Goal: Transaction & Acquisition: Purchase product/service

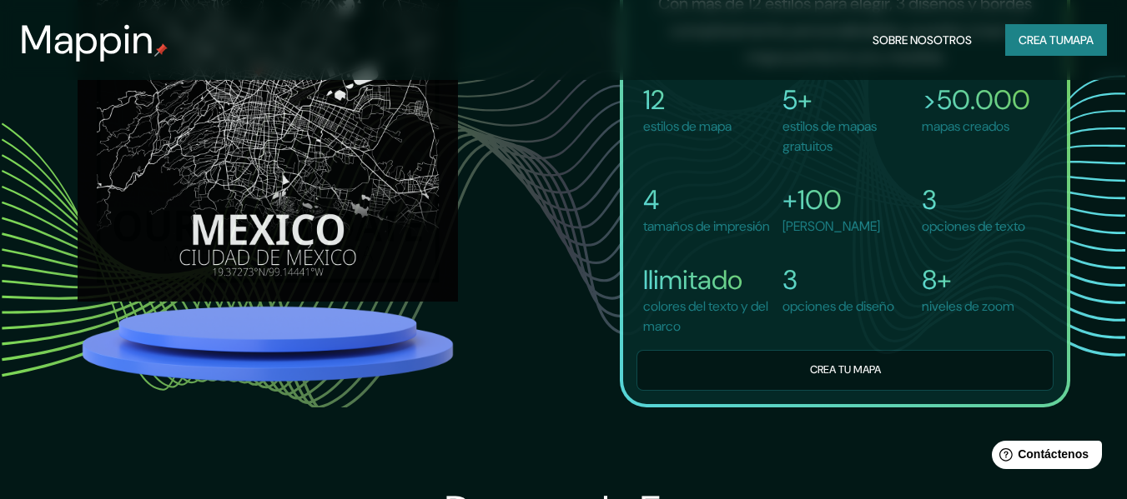
scroll to position [1167, 0]
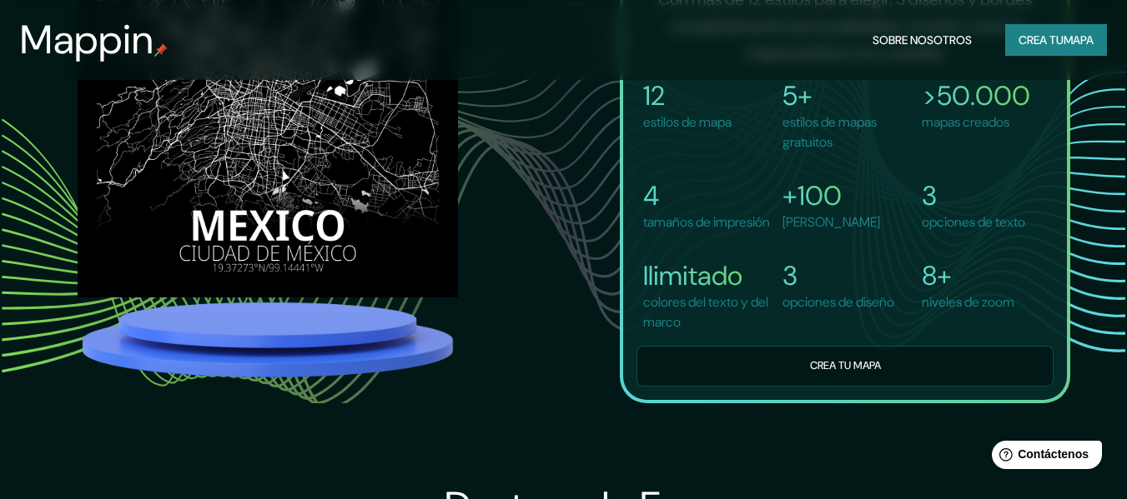
click at [771, 387] on button "Crea tu mapa" at bounding box center [844, 366] width 417 height 41
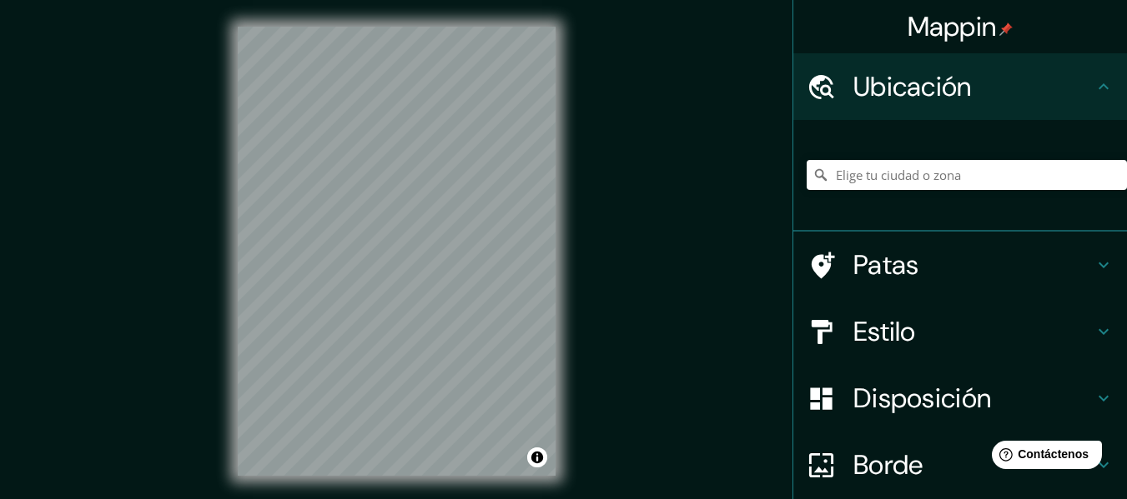
click at [637, 117] on div "Mappin Ubicación Patas Estilo Disposición Borde Elige un borde. Consejo : puede…" at bounding box center [563, 265] width 1127 height 530
click at [570, 178] on div "© Mapbox © OpenStreetMap Improve this map" at bounding box center [396, 251] width 371 height 503
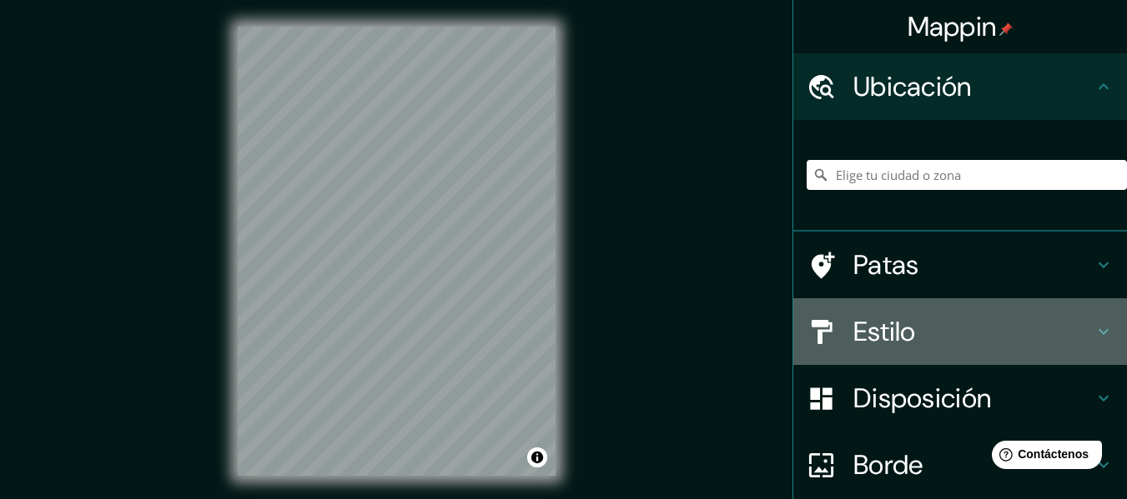
click at [1076, 337] on h4 "Estilo" at bounding box center [973, 331] width 240 height 33
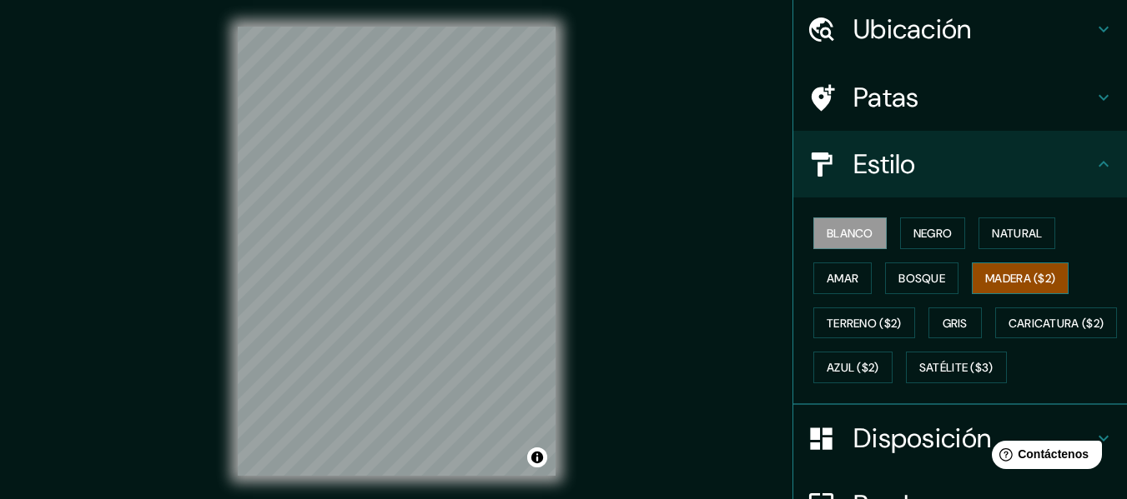
scroll to position [83, 0]
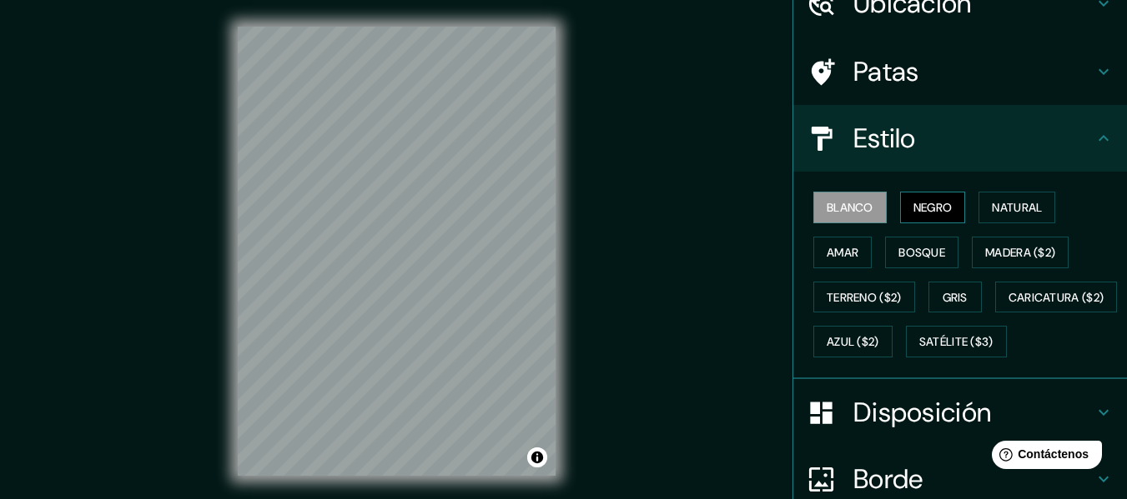
click at [933, 212] on font "Negro" at bounding box center [932, 207] width 39 height 15
click at [850, 212] on font "Blanco" at bounding box center [849, 207] width 47 height 15
click at [991, 211] on font "Natural" at bounding box center [1016, 207] width 50 height 15
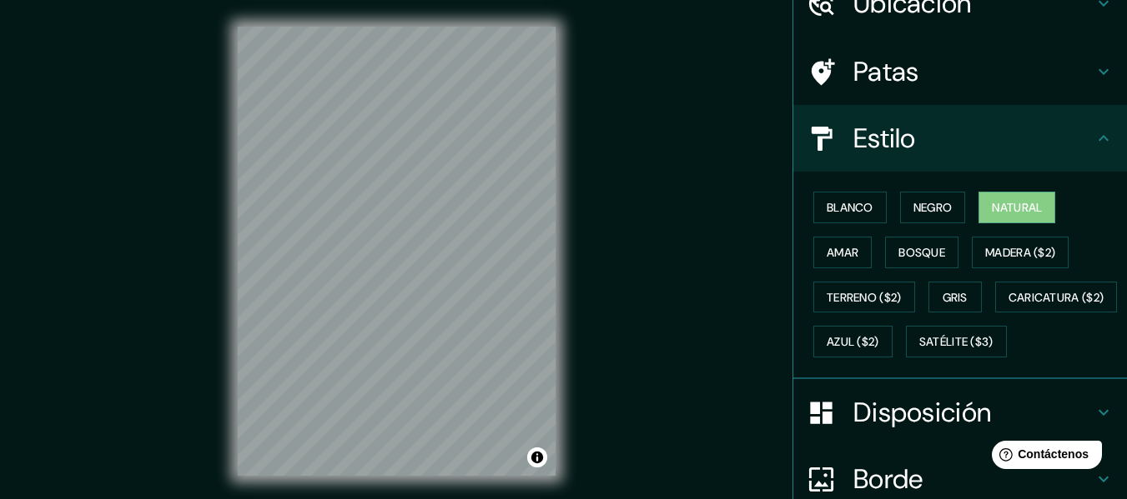
click at [563, 13] on div "© Mapbox © OpenStreetMap Improve this map" at bounding box center [396, 251] width 371 height 503
click at [587, 163] on div "Mappin Ubicación Patas Estilo Blanco Negro Natural [PERSON_NAME] ($2) Terreno (…" at bounding box center [563, 265] width 1127 height 530
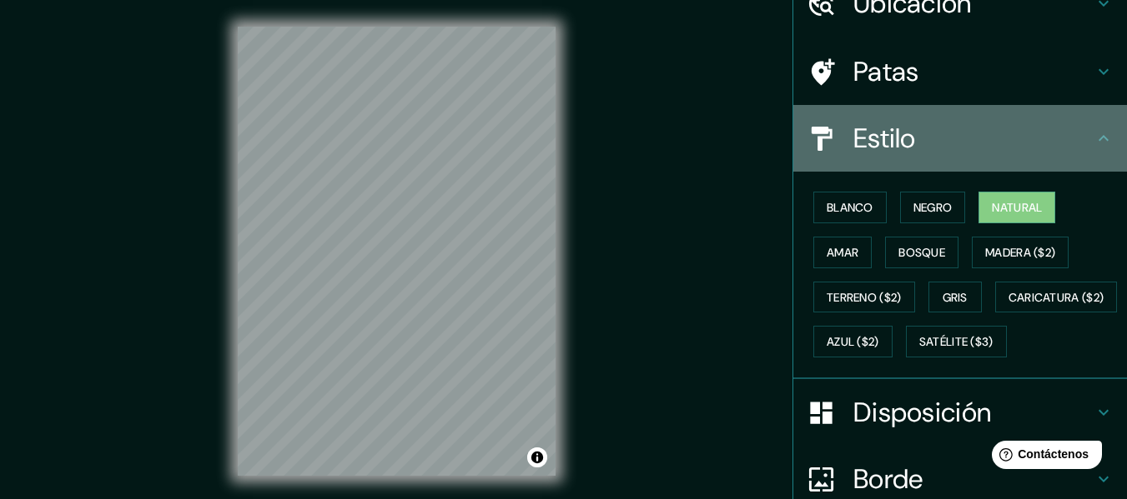
click at [1052, 138] on h4 "Estilo" at bounding box center [973, 138] width 240 height 33
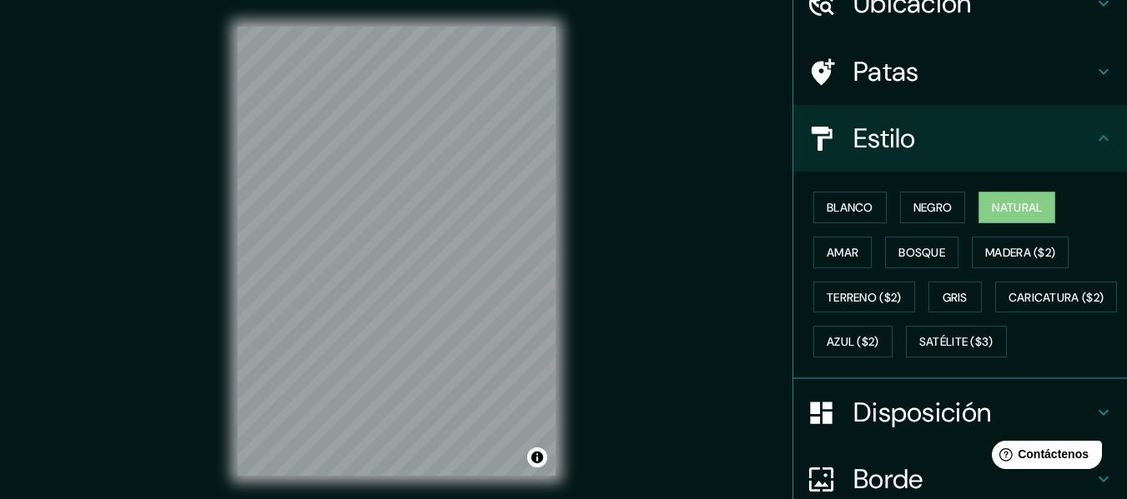
click at [1093, 146] on icon at bounding box center [1103, 138] width 20 height 20
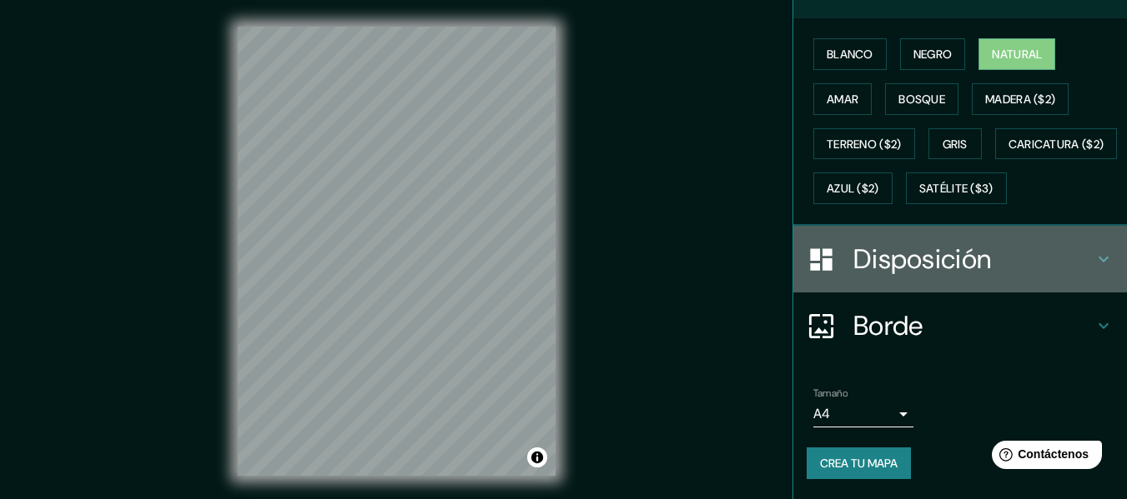
click at [1093, 262] on icon at bounding box center [1103, 259] width 20 height 20
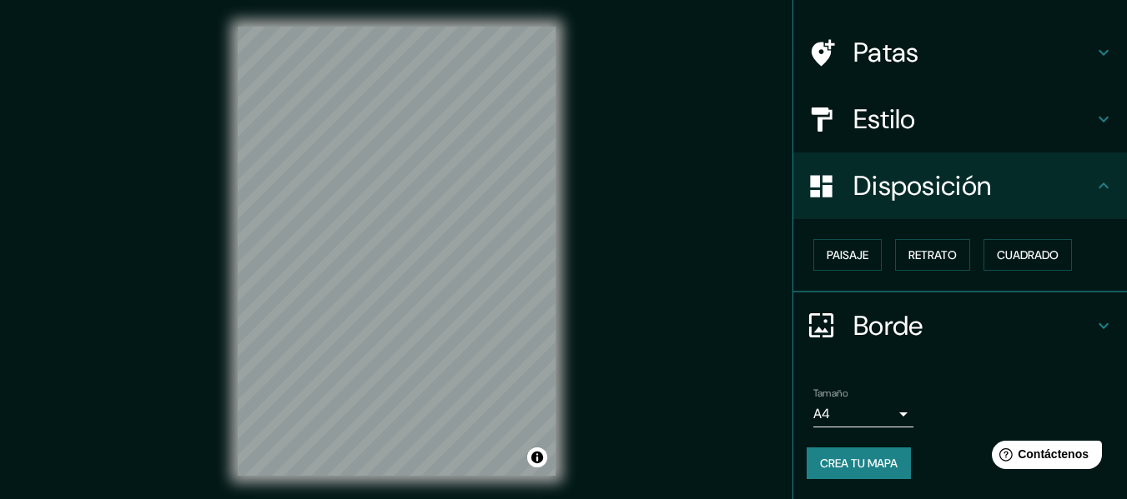
scroll to position [102, 0]
click at [843, 264] on font "Paisaje" at bounding box center [847, 255] width 42 height 15
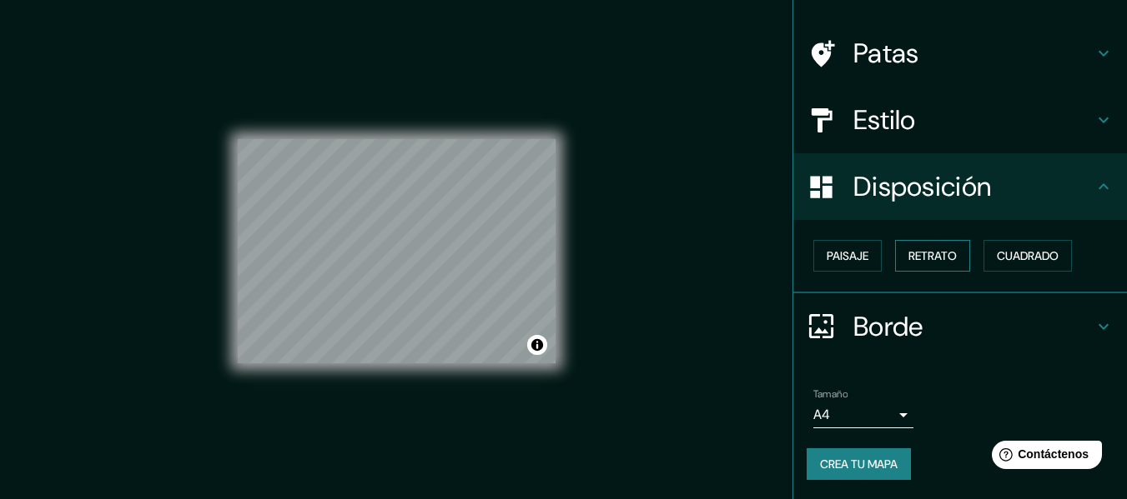
click at [917, 255] on font "Retrato" at bounding box center [932, 255] width 48 height 15
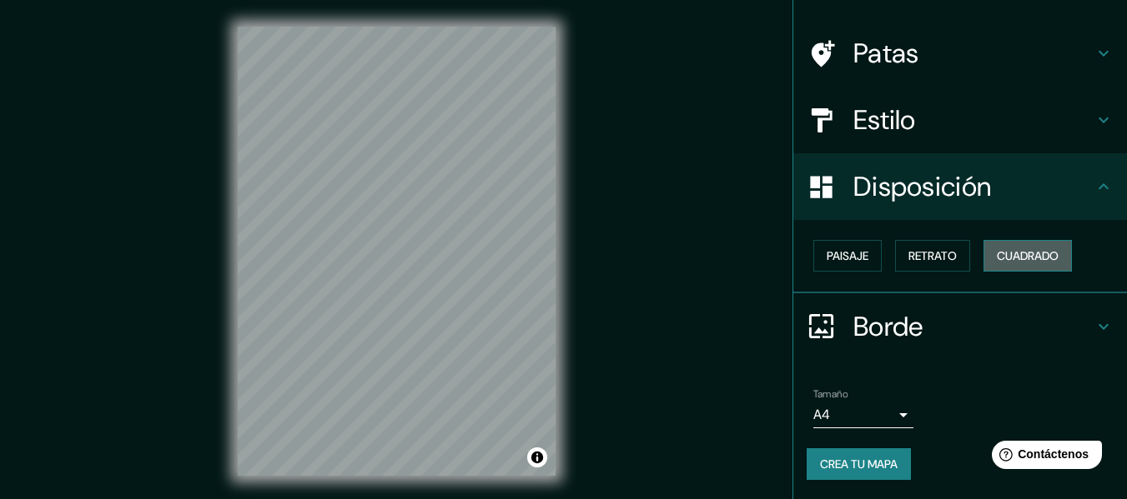
click at [996, 256] on font "Cuadrado" at bounding box center [1027, 255] width 62 height 15
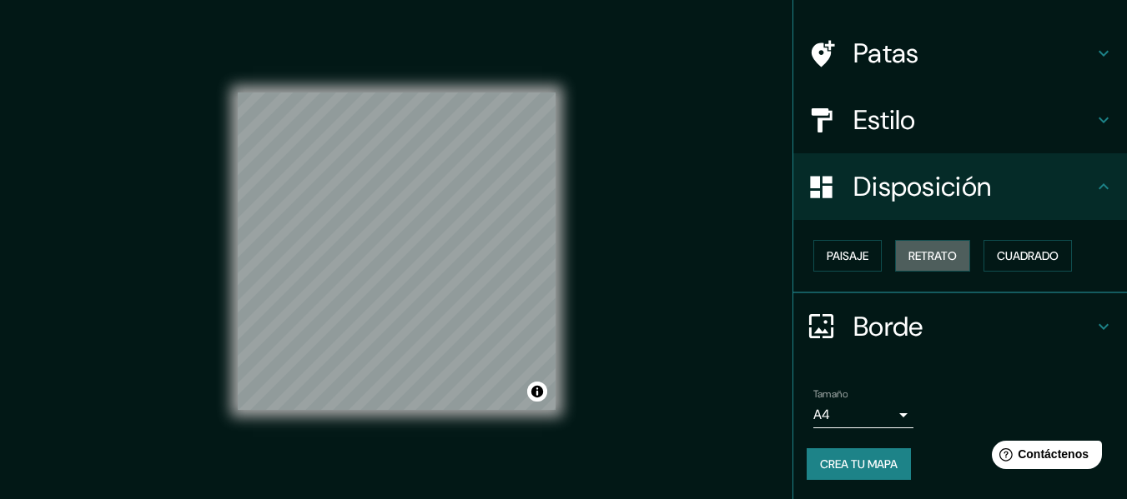
drag, startPoint x: 905, startPoint y: 248, endPoint x: 933, endPoint y: 237, distance: 30.7
click at [908, 248] on font "Retrato" at bounding box center [932, 256] width 48 height 22
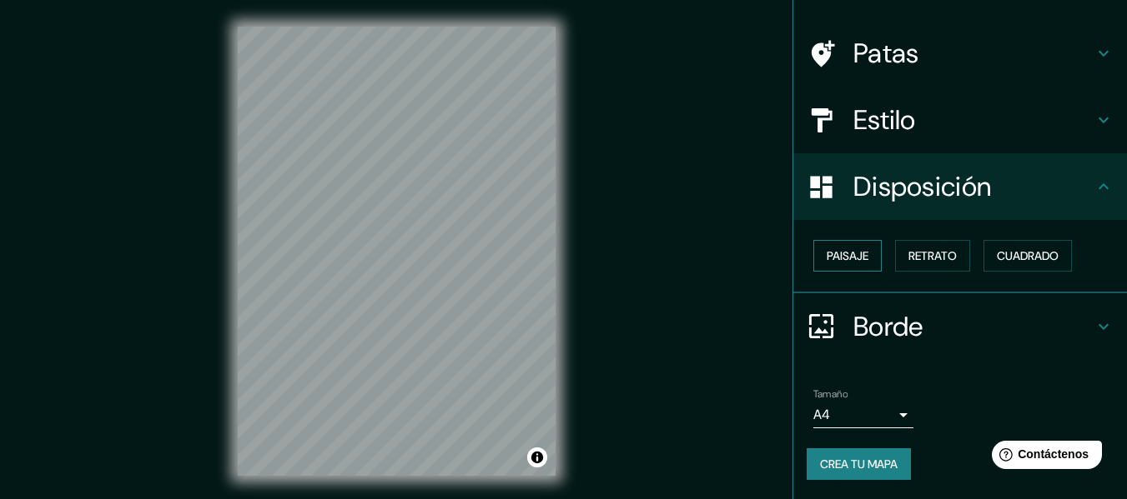
click at [826, 266] on font "Paisaje" at bounding box center [847, 256] width 42 height 22
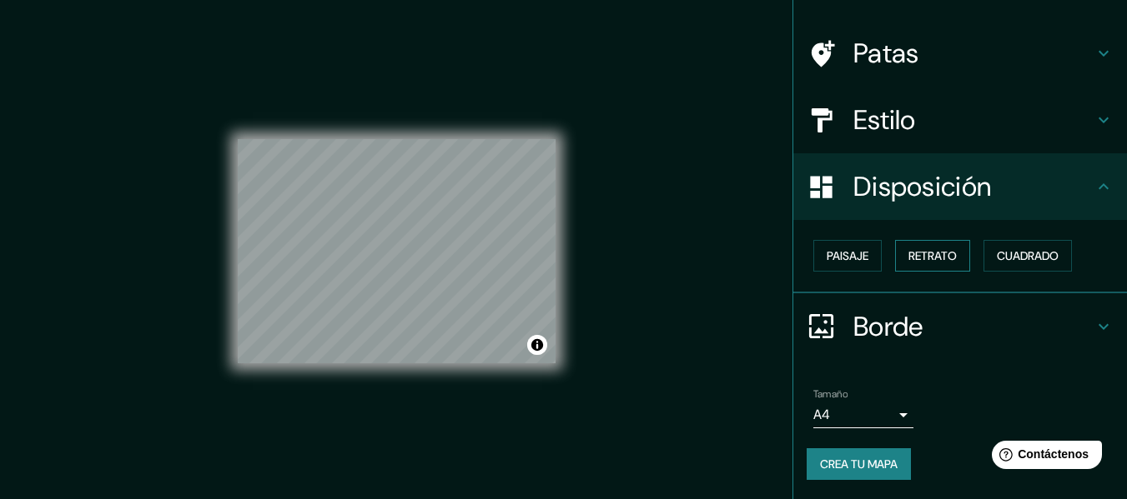
click at [895, 256] on button "Retrato" at bounding box center [932, 256] width 75 height 32
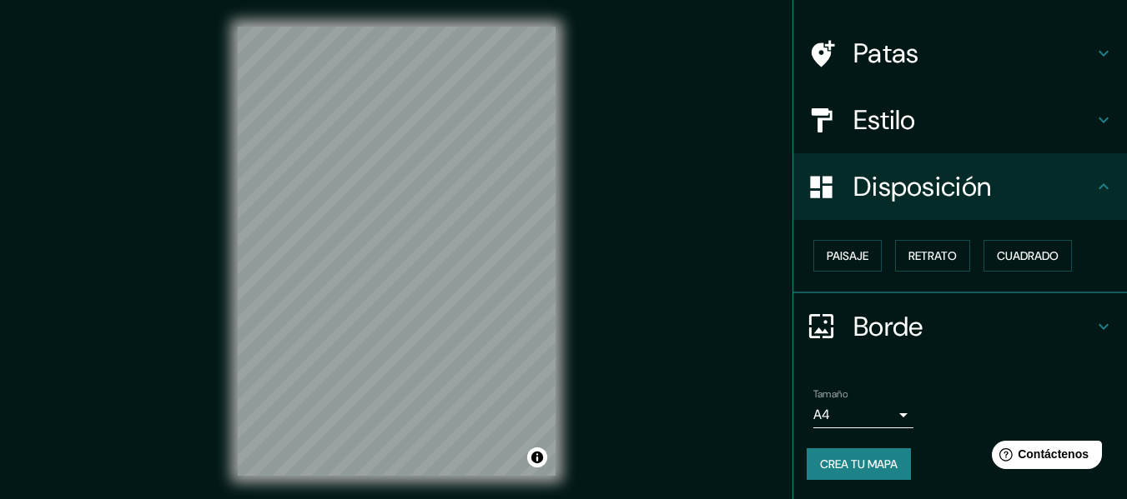
click at [1087, 204] on div "Disposición" at bounding box center [960, 186] width 334 height 67
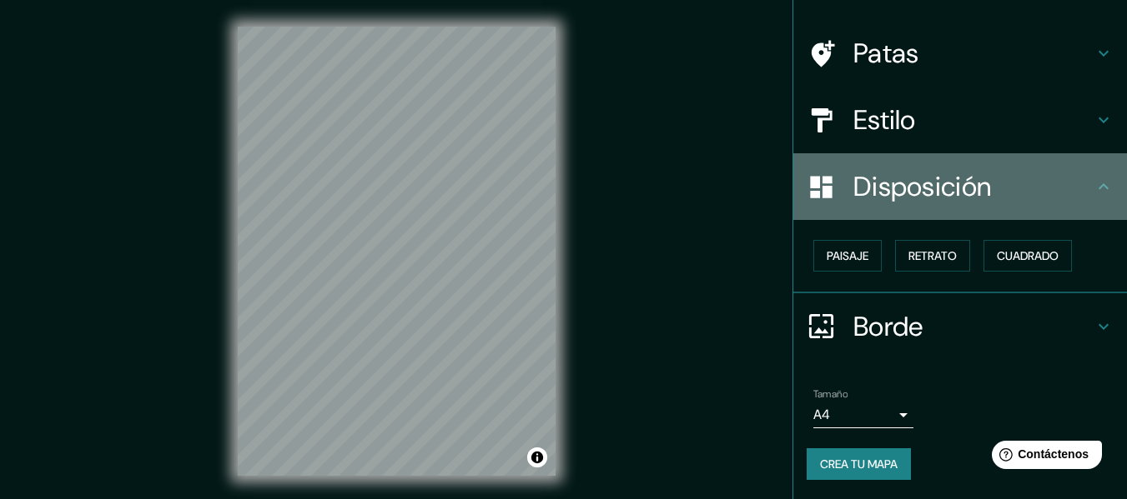
click at [1093, 196] on icon at bounding box center [1103, 187] width 20 height 20
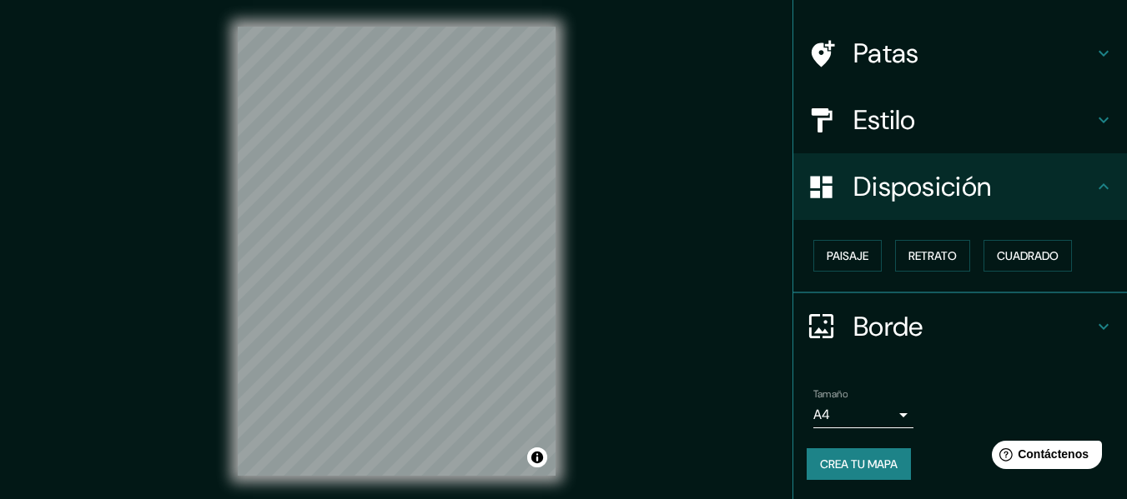
click at [1078, 329] on h4 "Borde" at bounding box center [973, 326] width 240 height 33
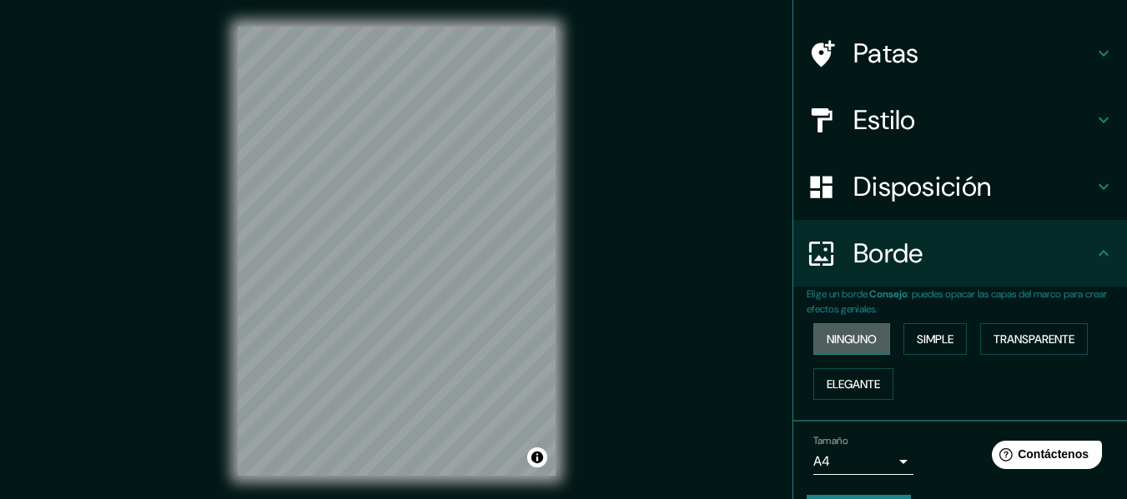
click at [858, 344] on font "Ninguno" at bounding box center [851, 339] width 50 height 15
click at [916, 335] on font "Simple" at bounding box center [934, 339] width 37 height 15
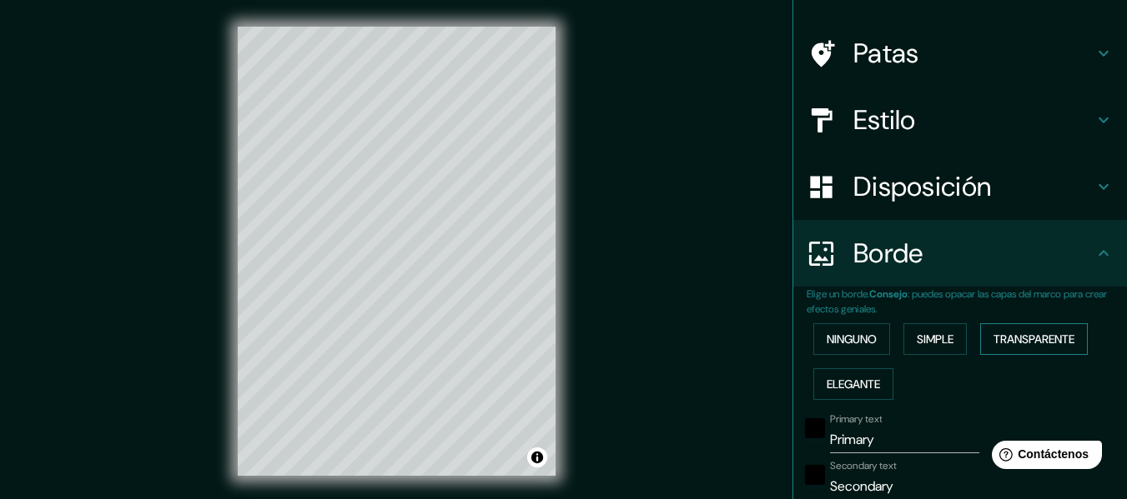
click at [993, 336] on font "Transparente" at bounding box center [1033, 339] width 81 height 15
click at [843, 343] on font "Ninguno" at bounding box center [851, 339] width 50 height 15
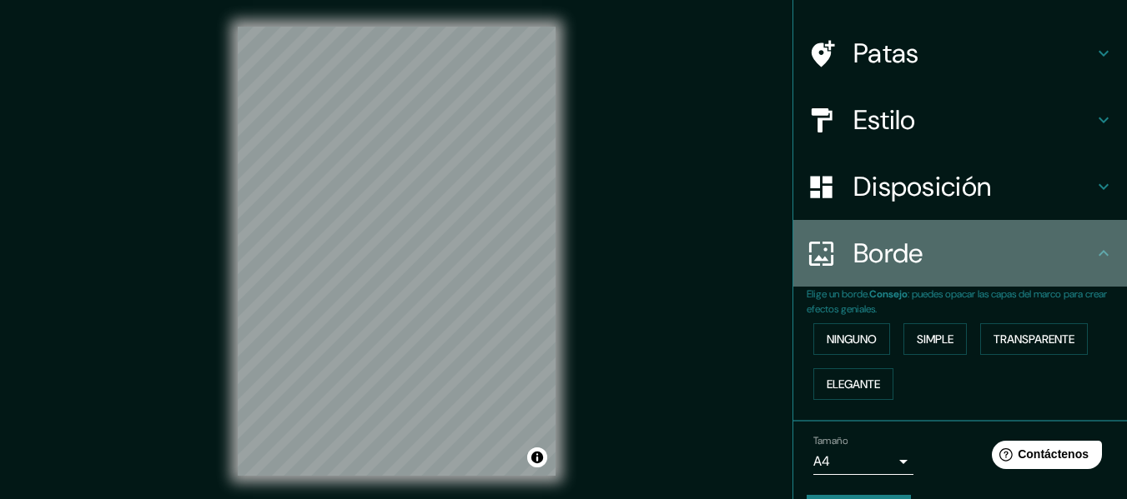
click at [1076, 275] on div "Borde" at bounding box center [960, 253] width 334 height 67
click at [1093, 250] on icon at bounding box center [1103, 253] width 20 height 20
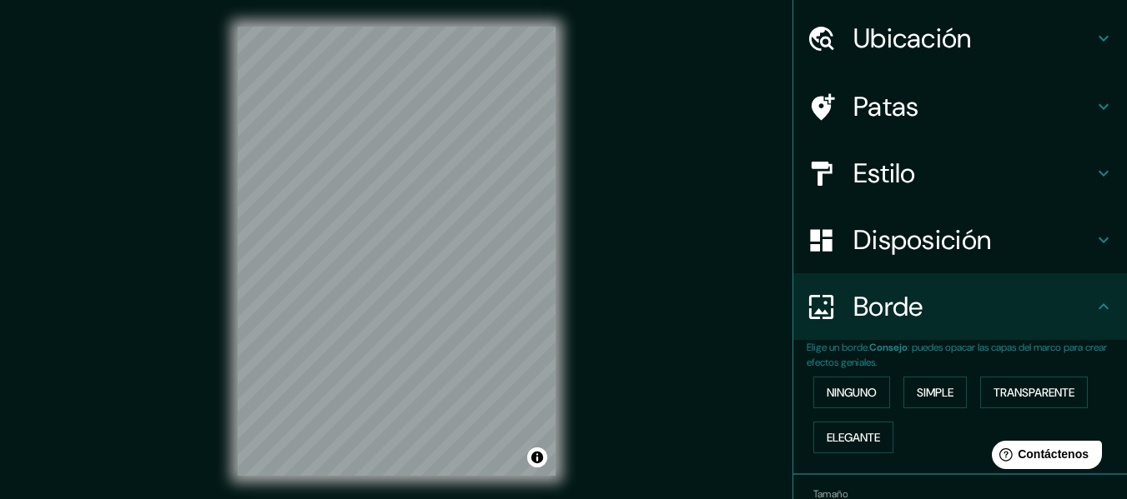
scroll to position [0, 0]
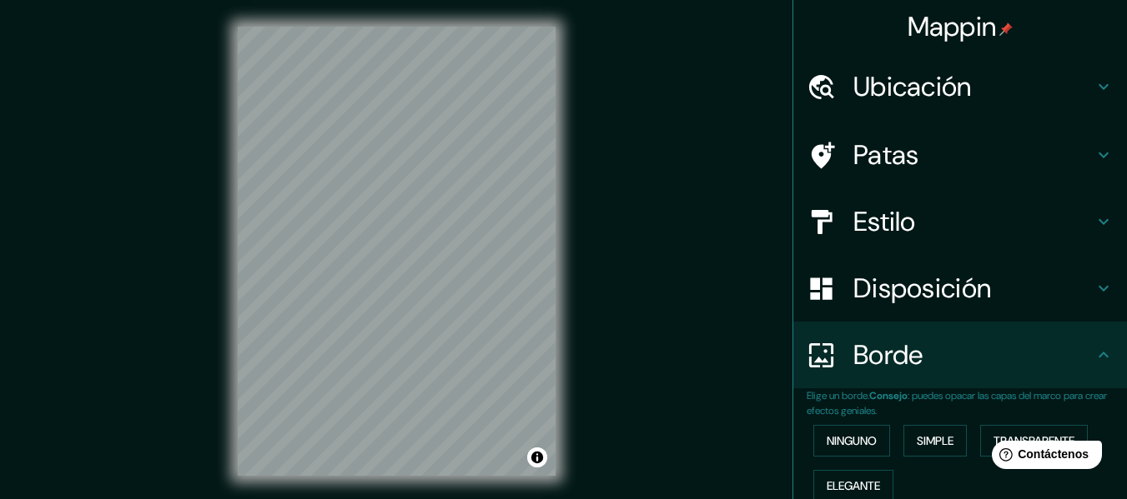
click at [1077, 94] on h4 "Ubicación" at bounding box center [973, 86] width 240 height 33
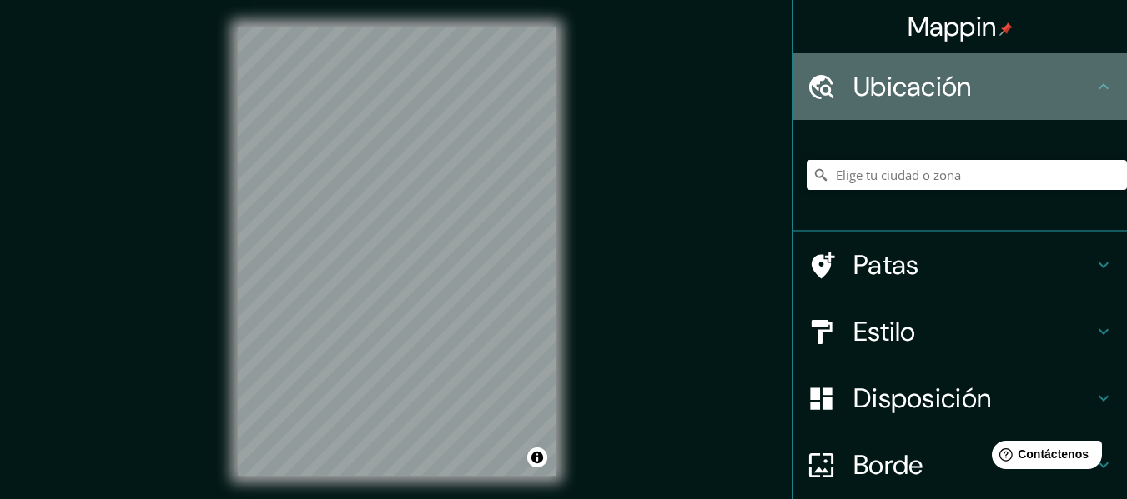
drag, startPoint x: 1077, startPoint y: 94, endPoint x: 1080, endPoint y: 121, distance: 26.8
click at [1078, 95] on h4 "Ubicación" at bounding box center [973, 86] width 240 height 33
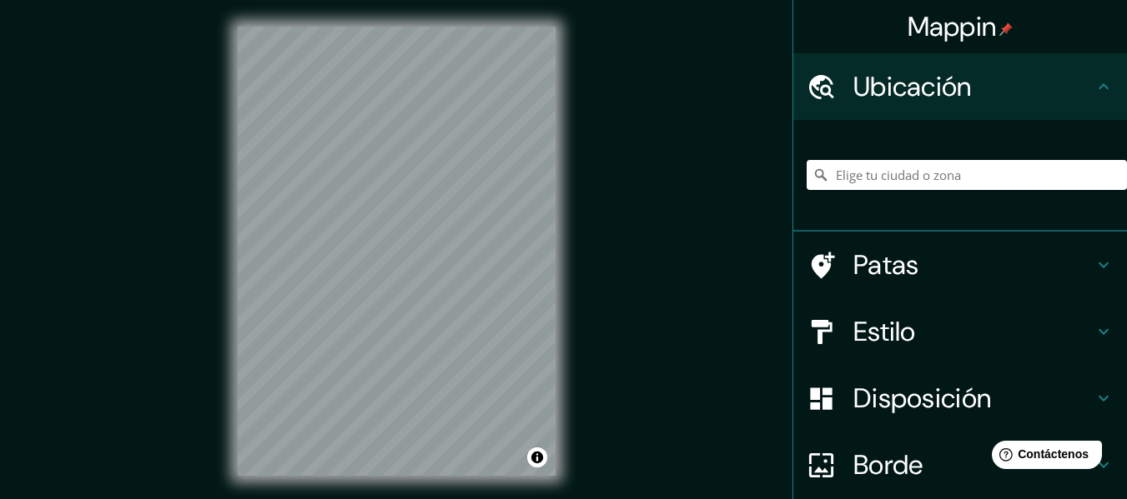
click at [1092, 102] on div "Ubicación" at bounding box center [960, 86] width 334 height 67
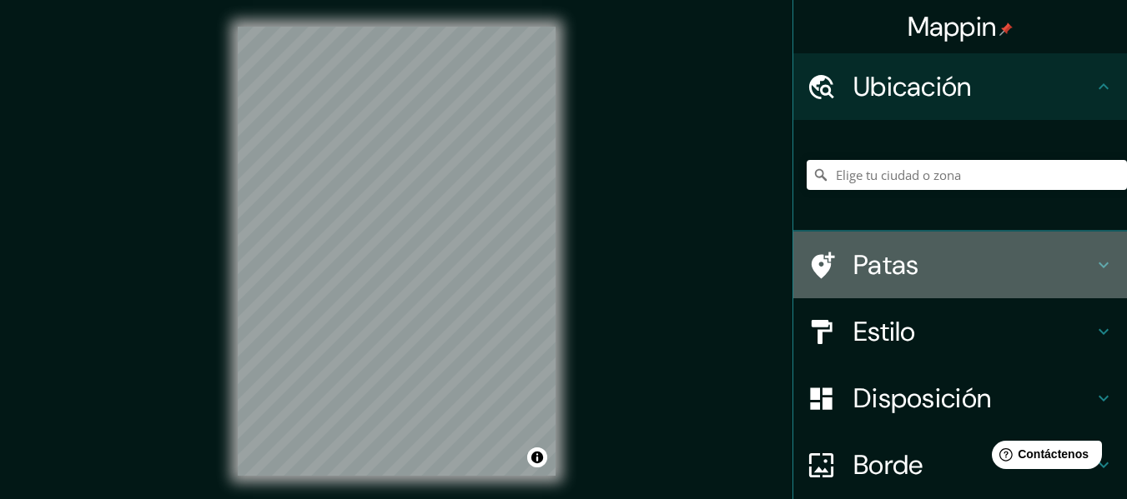
click at [1093, 269] on icon at bounding box center [1103, 265] width 20 height 20
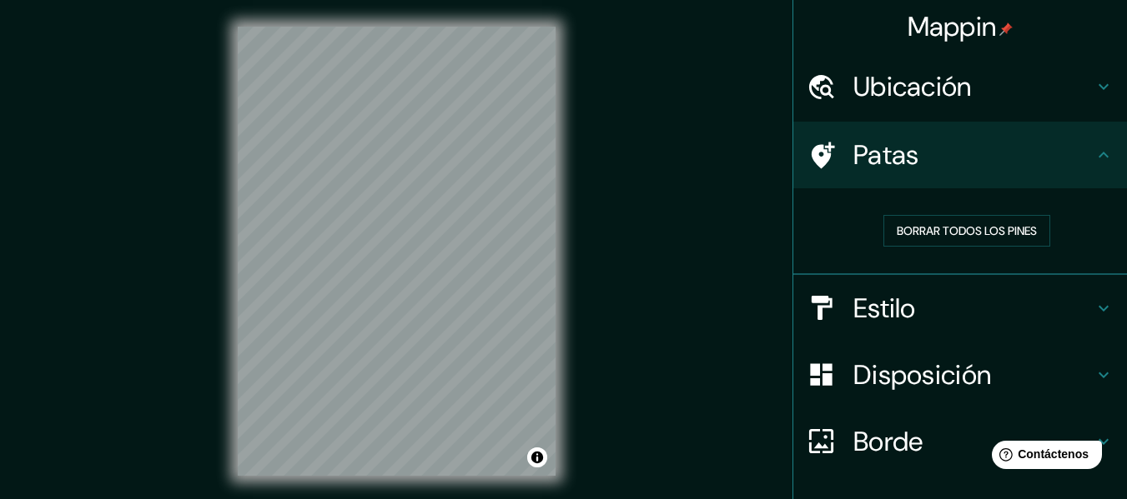
click at [1093, 153] on icon at bounding box center [1103, 155] width 20 height 20
click at [805, 176] on div "Patas" at bounding box center [960, 155] width 334 height 67
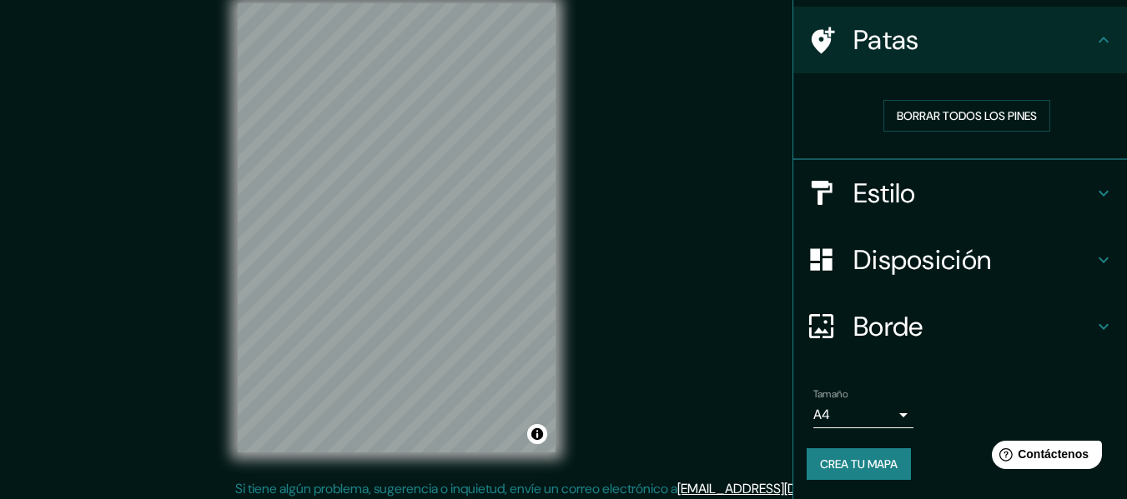
scroll to position [30, 0]
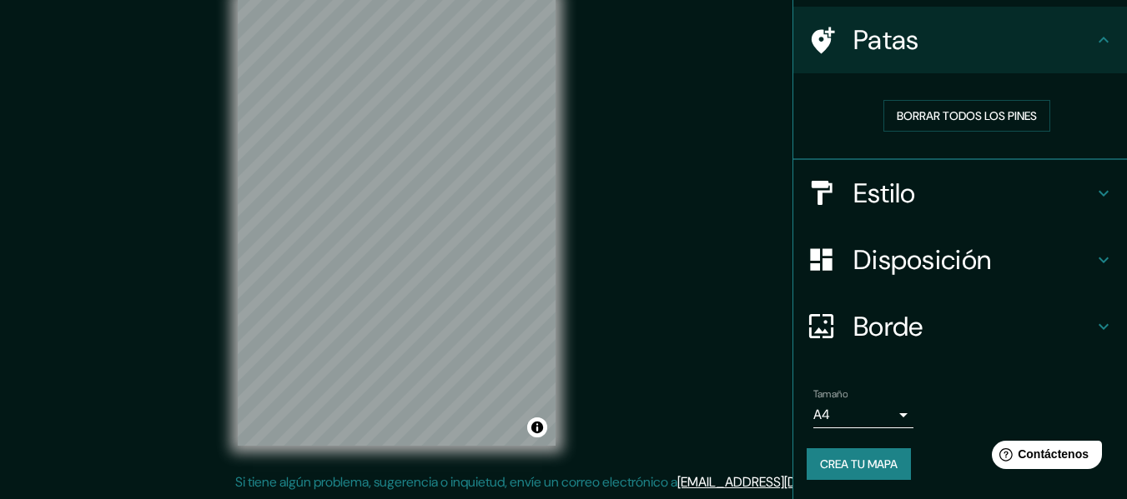
click at [860, 461] on font "Crea tu mapa" at bounding box center [859, 464] width 78 height 15
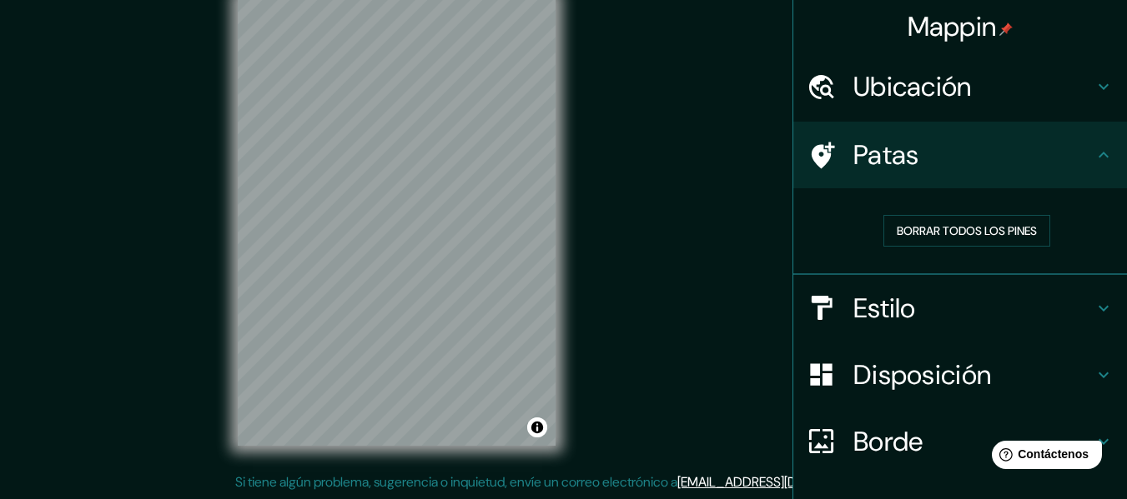
drag, startPoint x: 720, startPoint y: 311, endPoint x: 723, endPoint y: 344, distance: 32.6
click at [720, 312] on div "Mappin Ubicación Patas Borrar todos los pines Estilo Disposición Borde Elige un…" at bounding box center [563, 235] width 1127 height 530
click at [1093, 151] on icon at bounding box center [1103, 155] width 20 height 20
click at [1093, 148] on icon at bounding box center [1103, 155] width 20 height 20
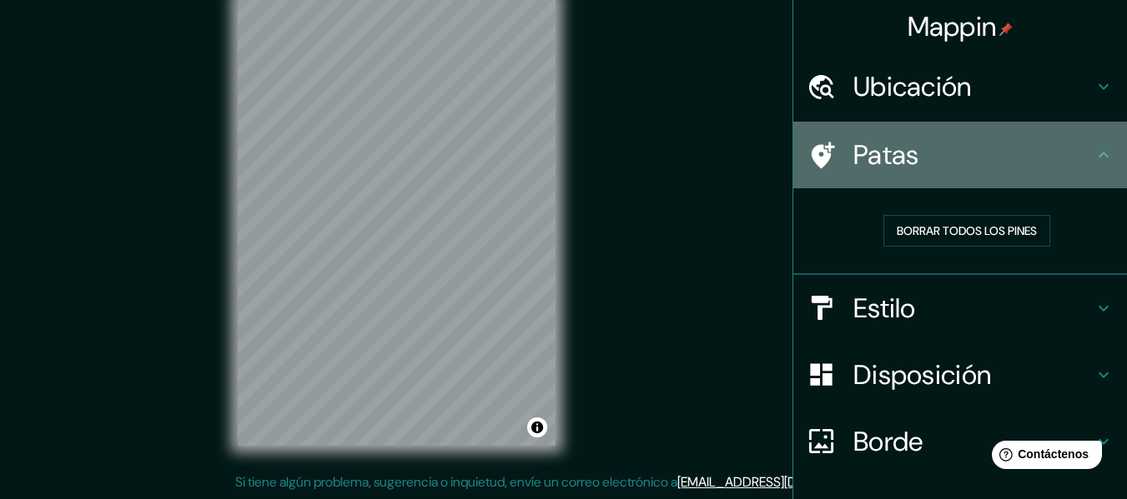
drag, startPoint x: 1077, startPoint y: 147, endPoint x: 995, endPoint y: 133, distance: 83.6
click at [1039, 143] on h4 "Patas" at bounding box center [973, 154] width 240 height 33
drag, startPoint x: 971, startPoint y: 143, endPoint x: 892, endPoint y: 158, distance: 79.8
click at [913, 150] on div "Patas" at bounding box center [960, 155] width 334 height 67
drag, startPoint x: 831, startPoint y: 164, endPoint x: 820, endPoint y: 159, distance: 12.7
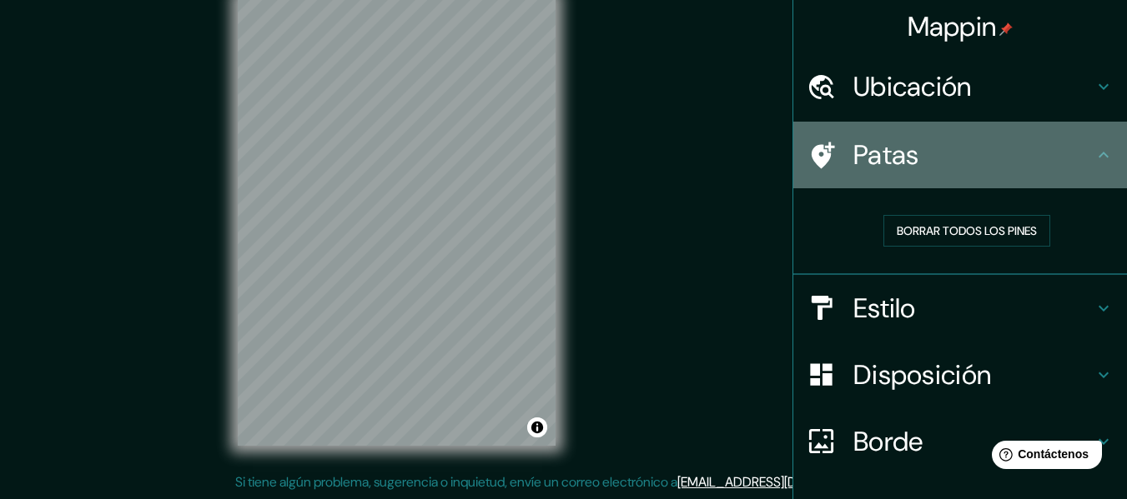
click at [825, 163] on div "Patas" at bounding box center [960, 155] width 334 height 67
drag, startPoint x: 820, startPoint y: 159, endPoint x: 814, endPoint y: 142, distance: 18.5
click at [814, 153] on icon at bounding box center [820, 155] width 29 height 29
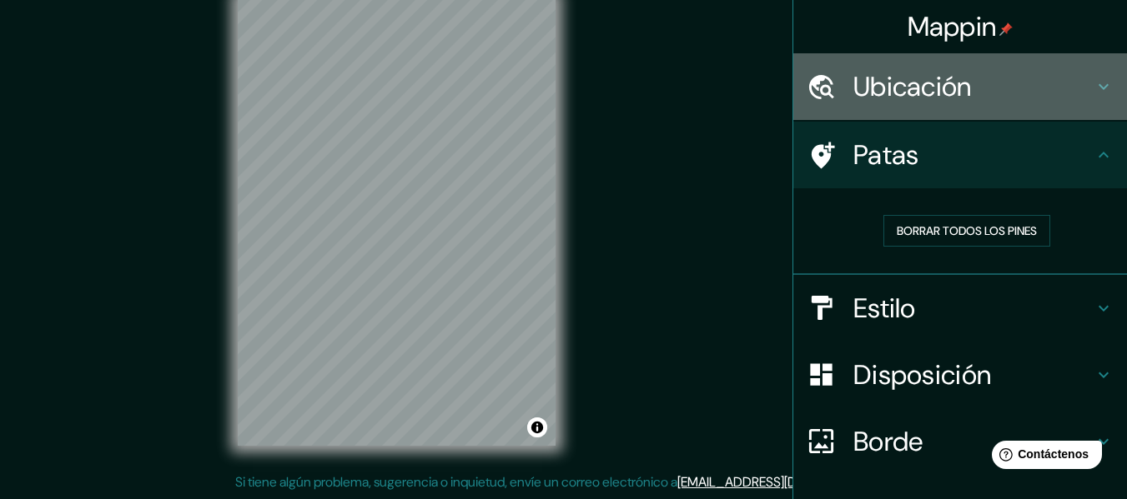
click at [822, 92] on div "Ubicación" at bounding box center [960, 86] width 334 height 67
click at [826, 88] on div at bounding box center [829, 87] width 47 height 29
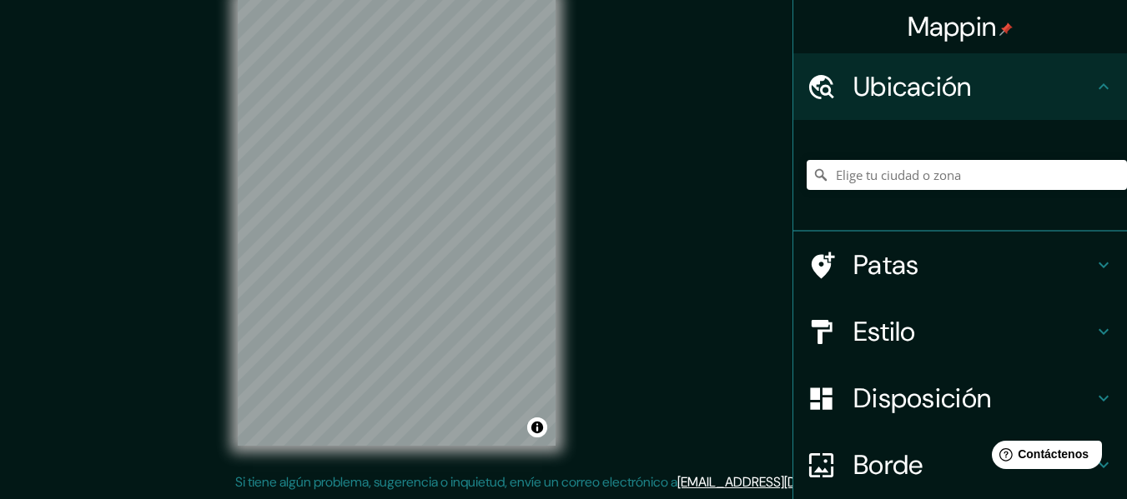
drag, startPoint x: 836, startPoint y: 81, endPoint x: 916, endPoint y: 85, distance: 80.2
click at [846, 83] on div "Ubicación" at bounding box center [960, 86] width 334 height 67
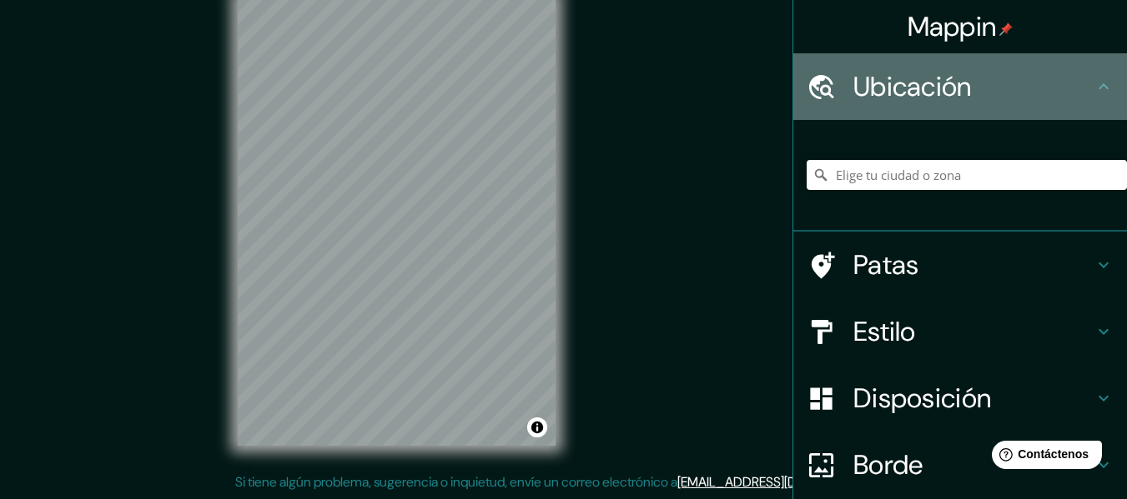
click at [1055, 84] on h4 "Ubicación" at bounding box center [973, 86] width 240 height 33
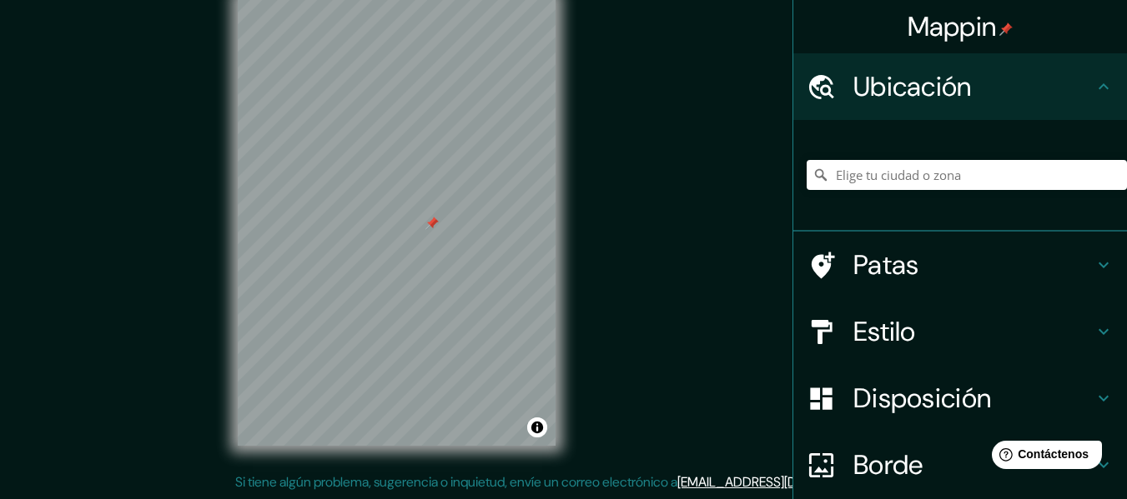
click at [425, 228] on div at bounding box center [431, 223] width 13 height 13
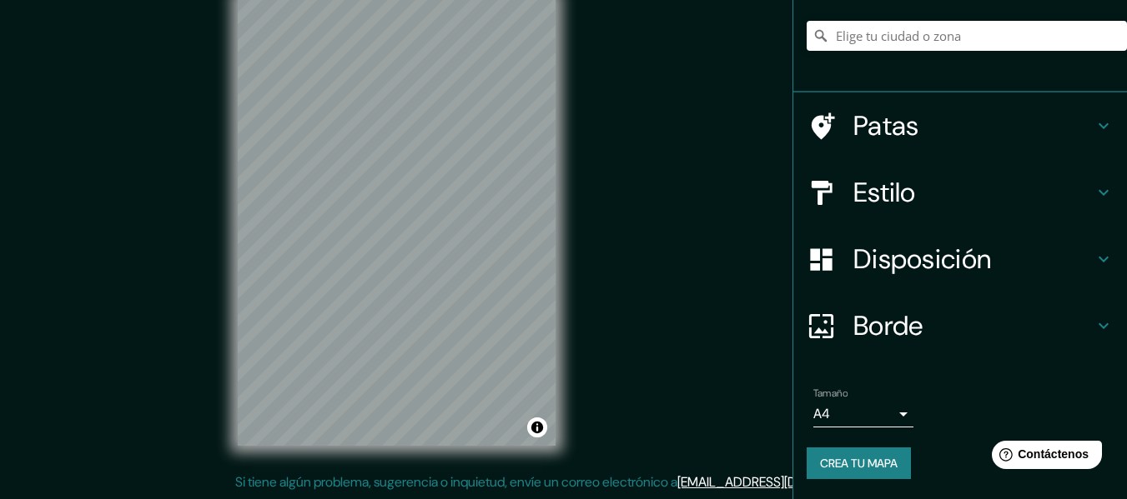
scroll to position [0, 0]
